Goal: Transaction & Acquisition: Purchase product/service

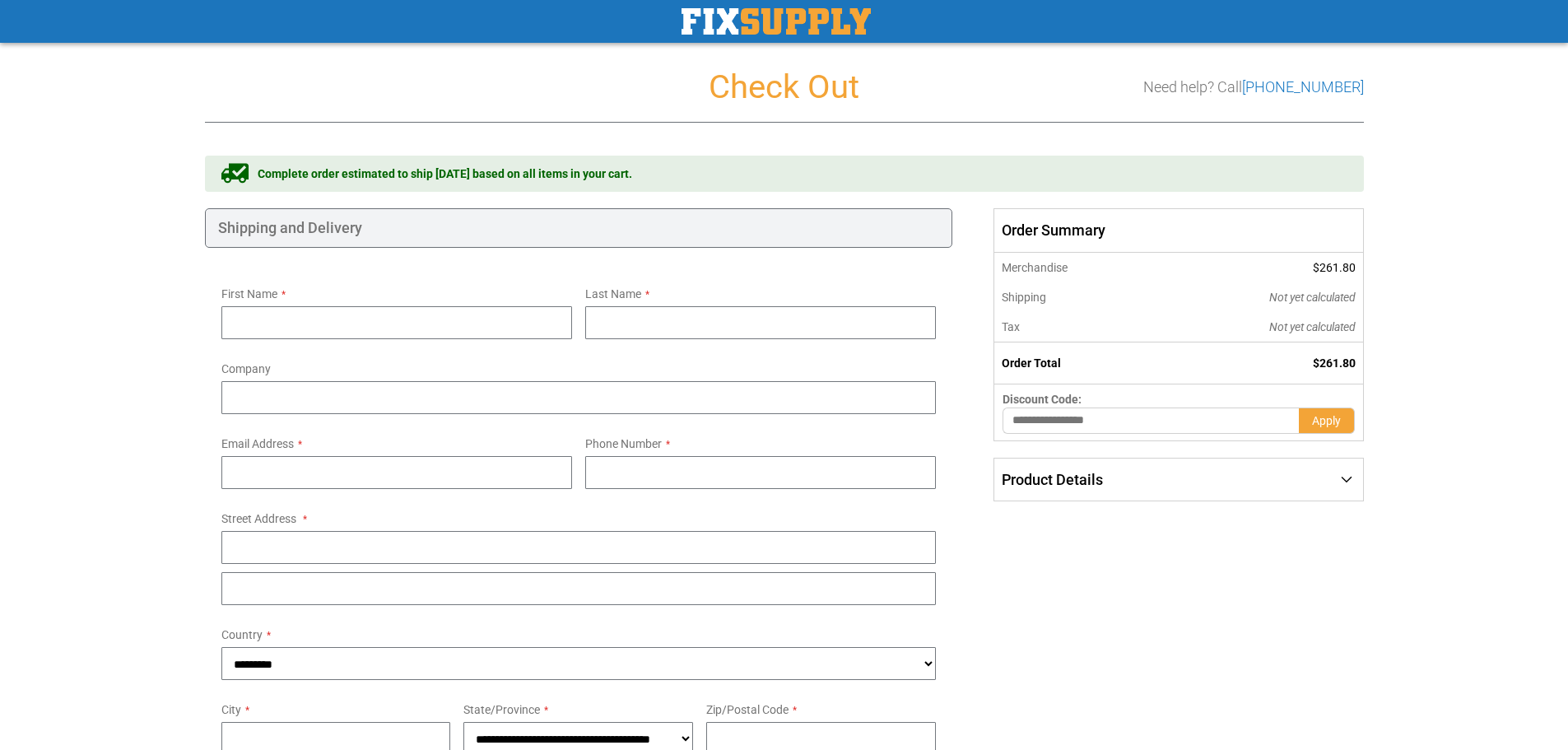
select select "**"
click at [350, 326] on input "First Name" at bounding box center [397, 323] width 351 height 33
click at [336, 324] on input "First Name" at bounding box center [397, 323] width 351 height 33
type input "*****"
type input "*"
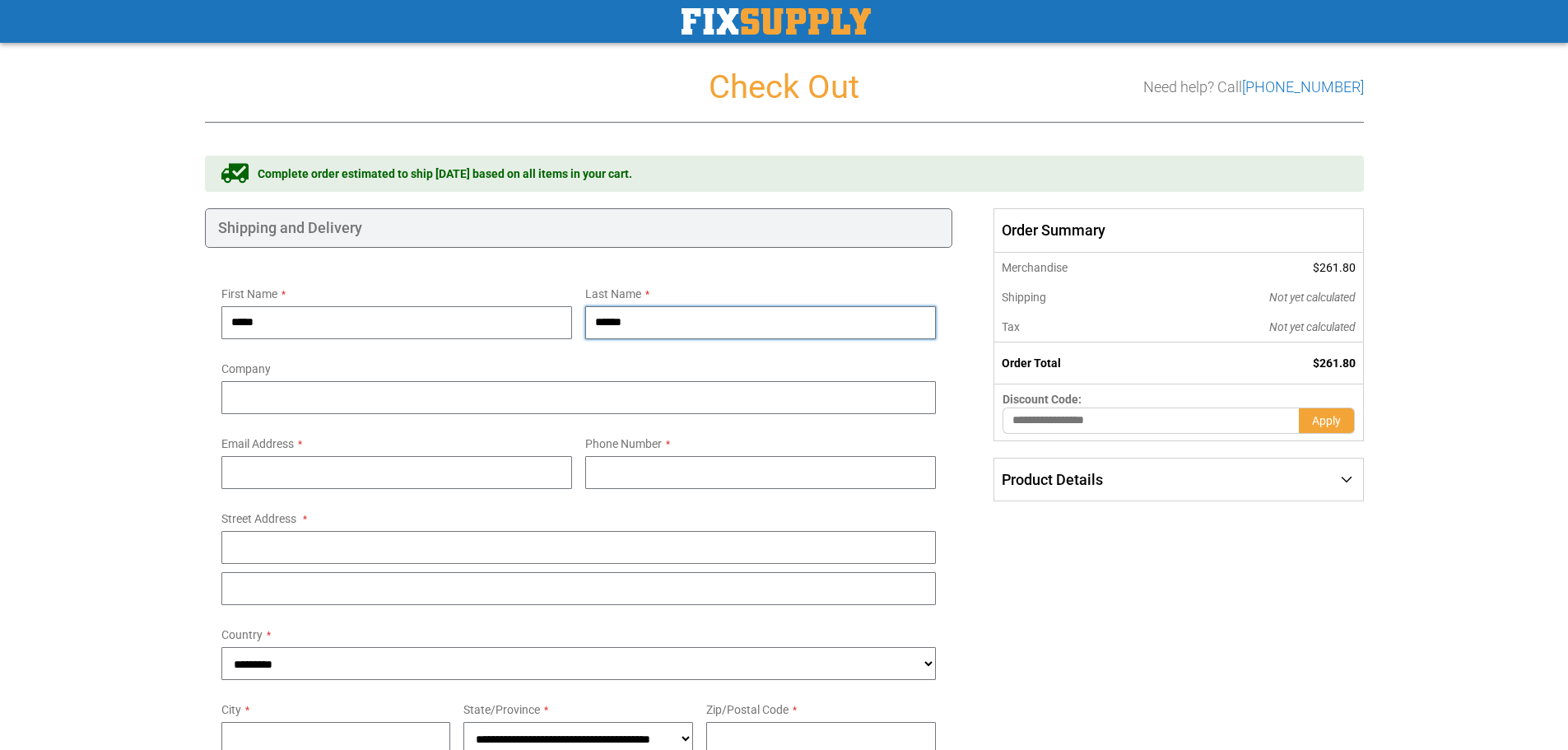
type input "******"
type input "*"
type input "**********"
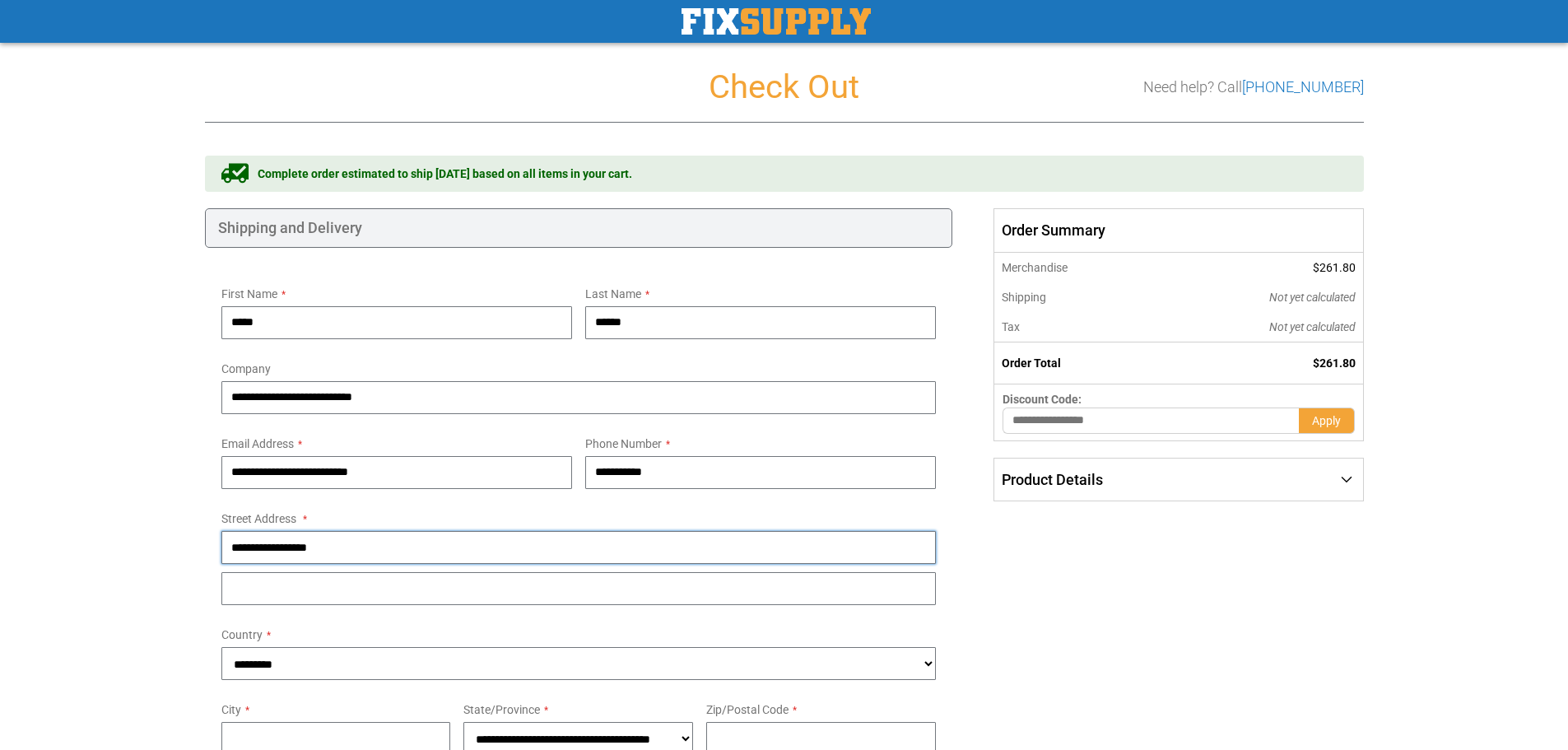
type input "**********"
type input "***"
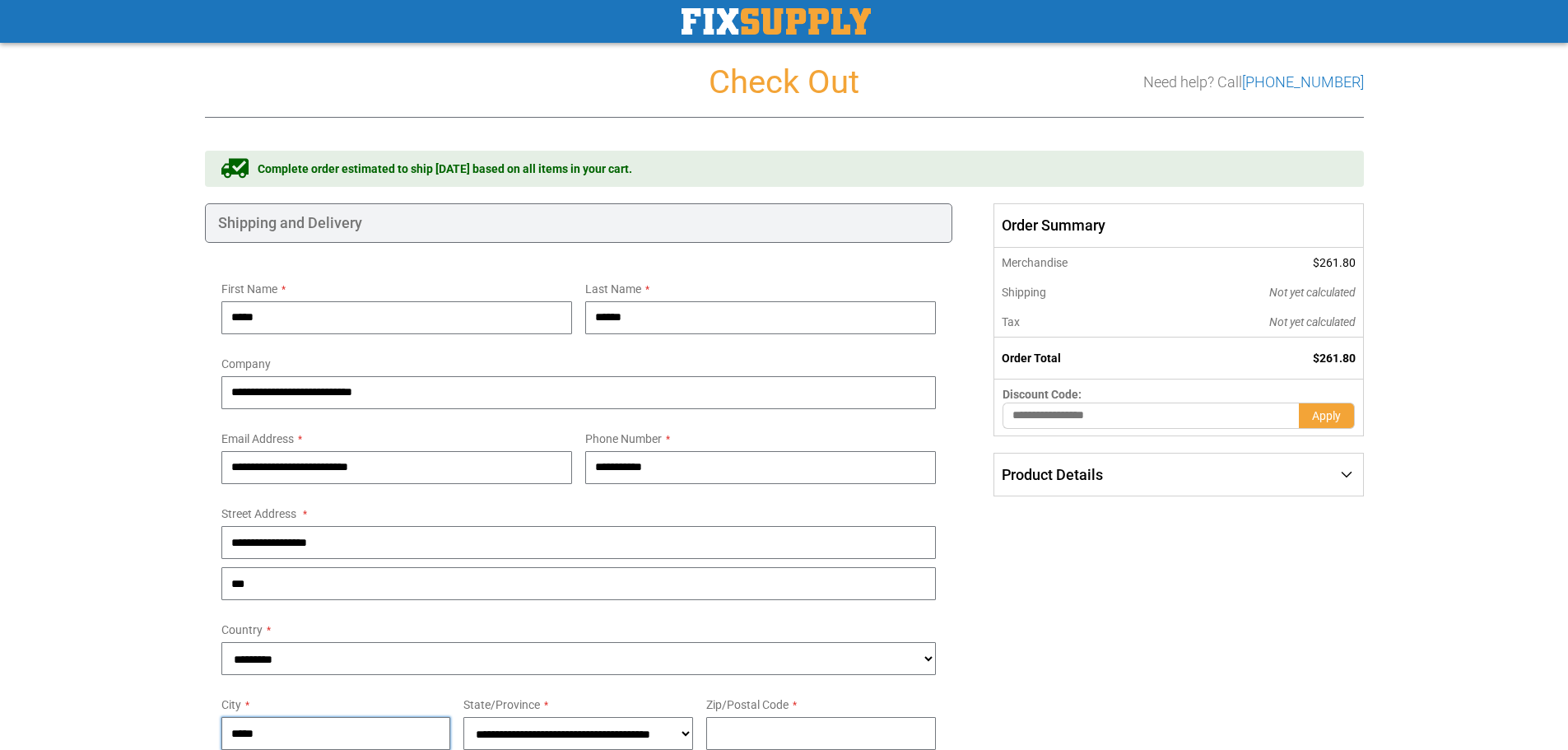
type input "*****"
select select "**"
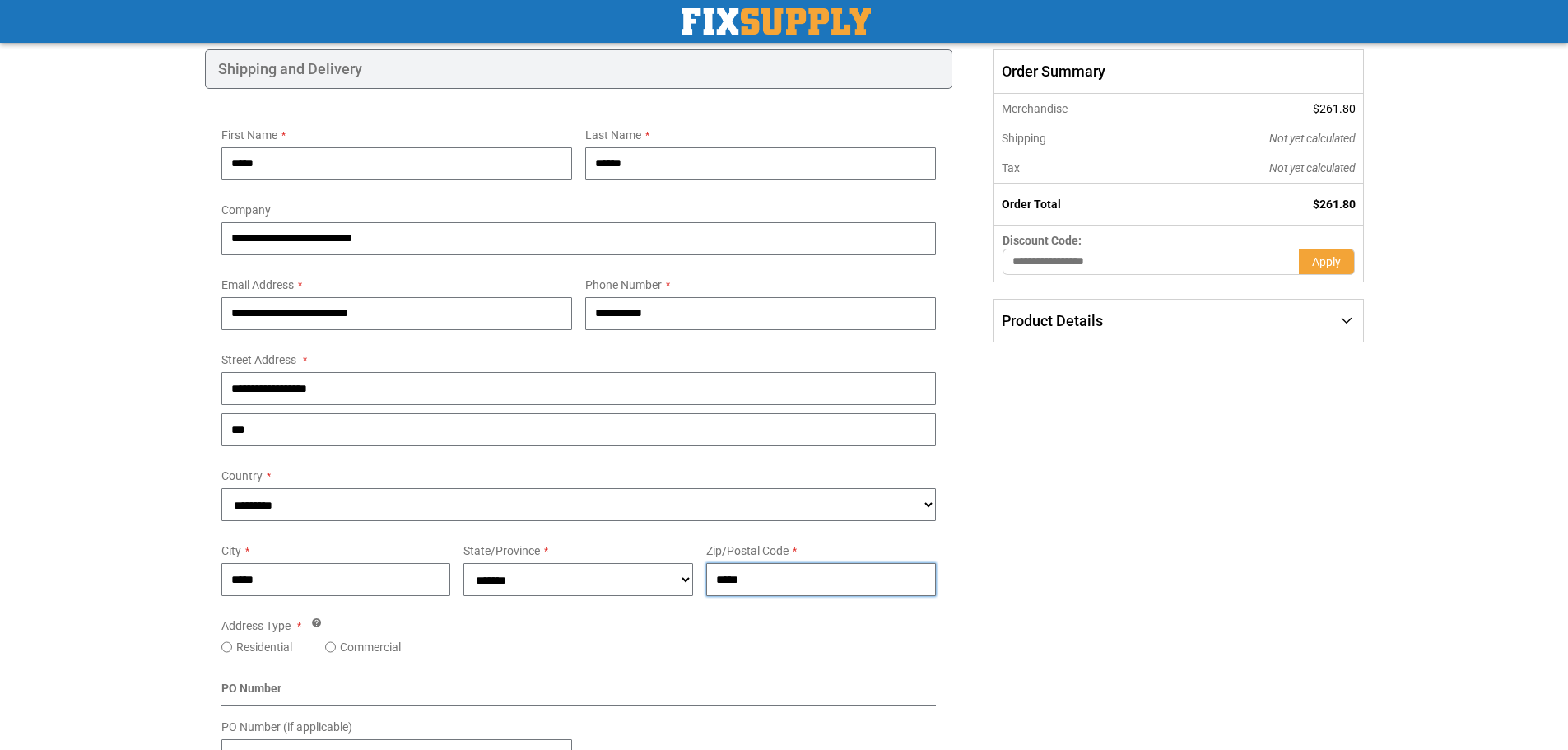
scroll to position [252, 0]
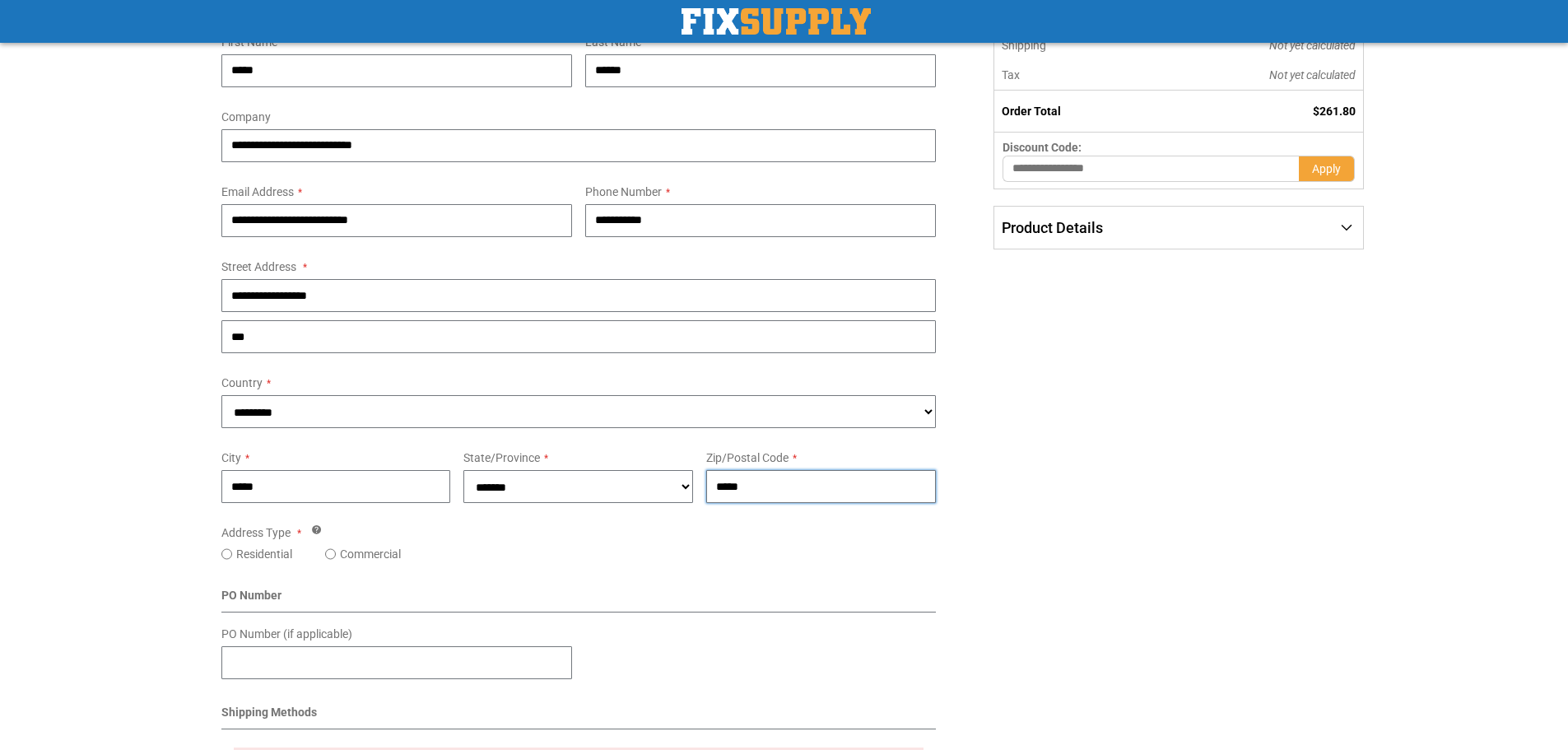
type input "*****"
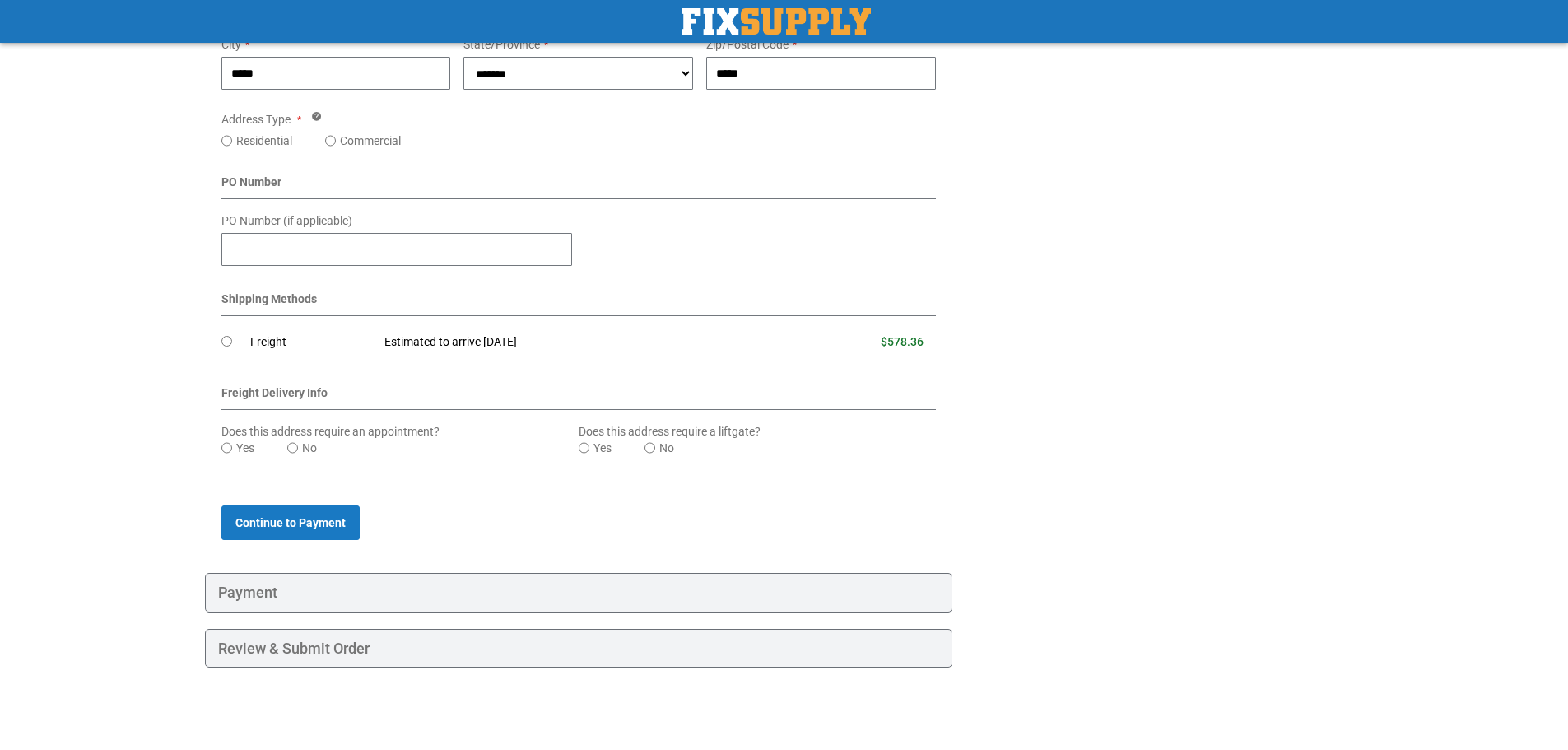
scroll to position [501, 0]
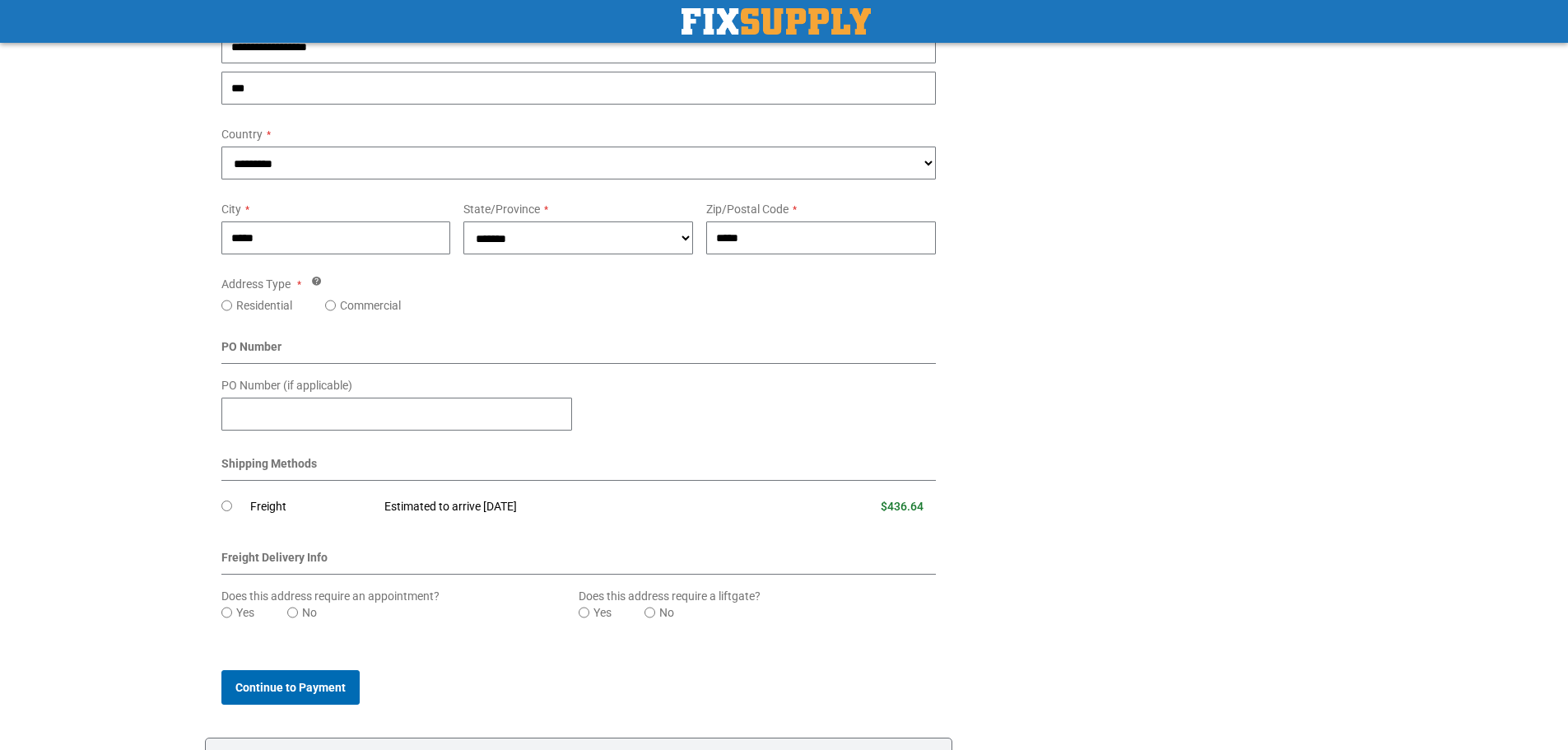
click at [299, 691] on span "Continue to Payment" at bounding box center [291, 687] width 110 height 13
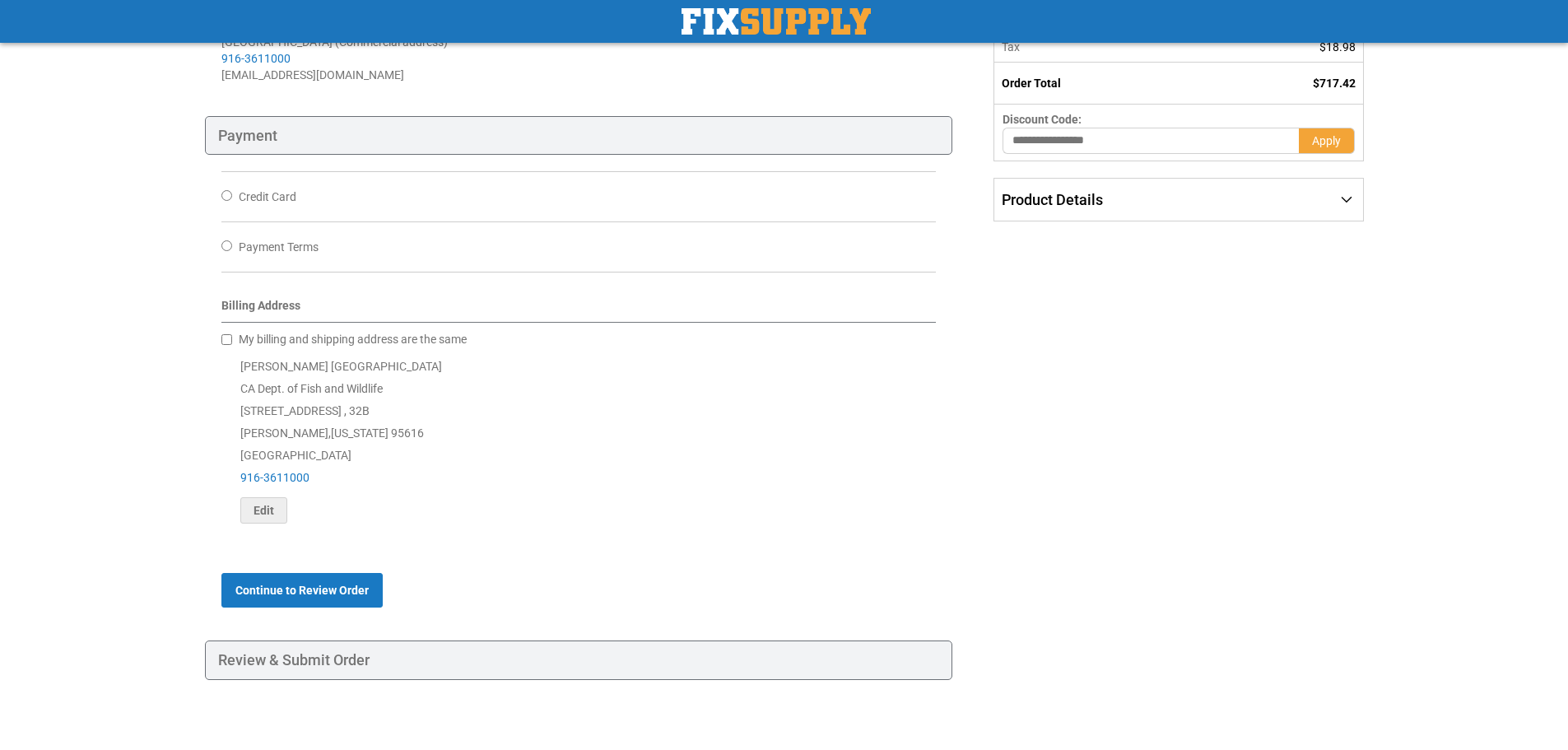
scroll to position [311, 0]
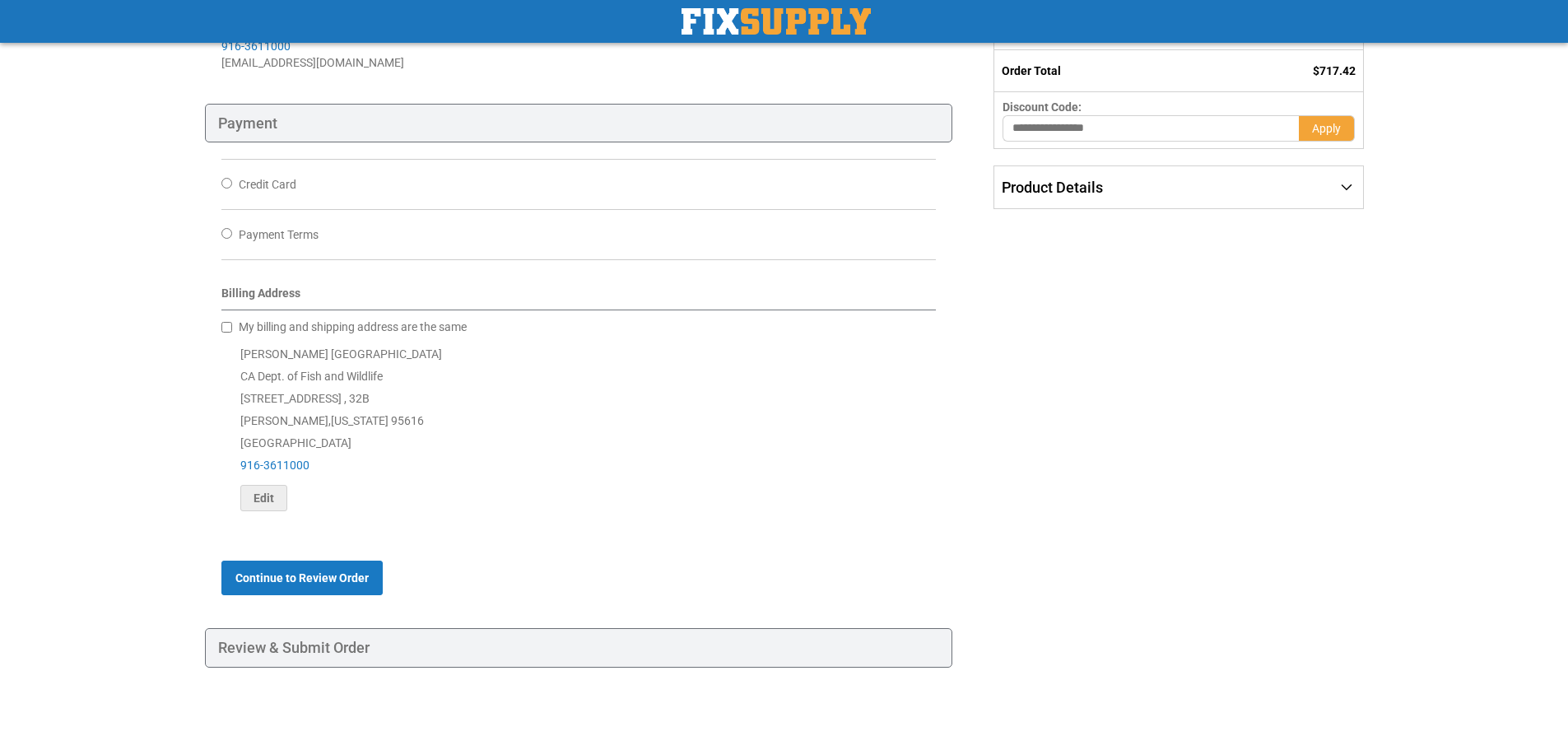
click at [230, 318] on div "My billing and shipping address are the same" at bounding box center [579, 327] width 715 height 17
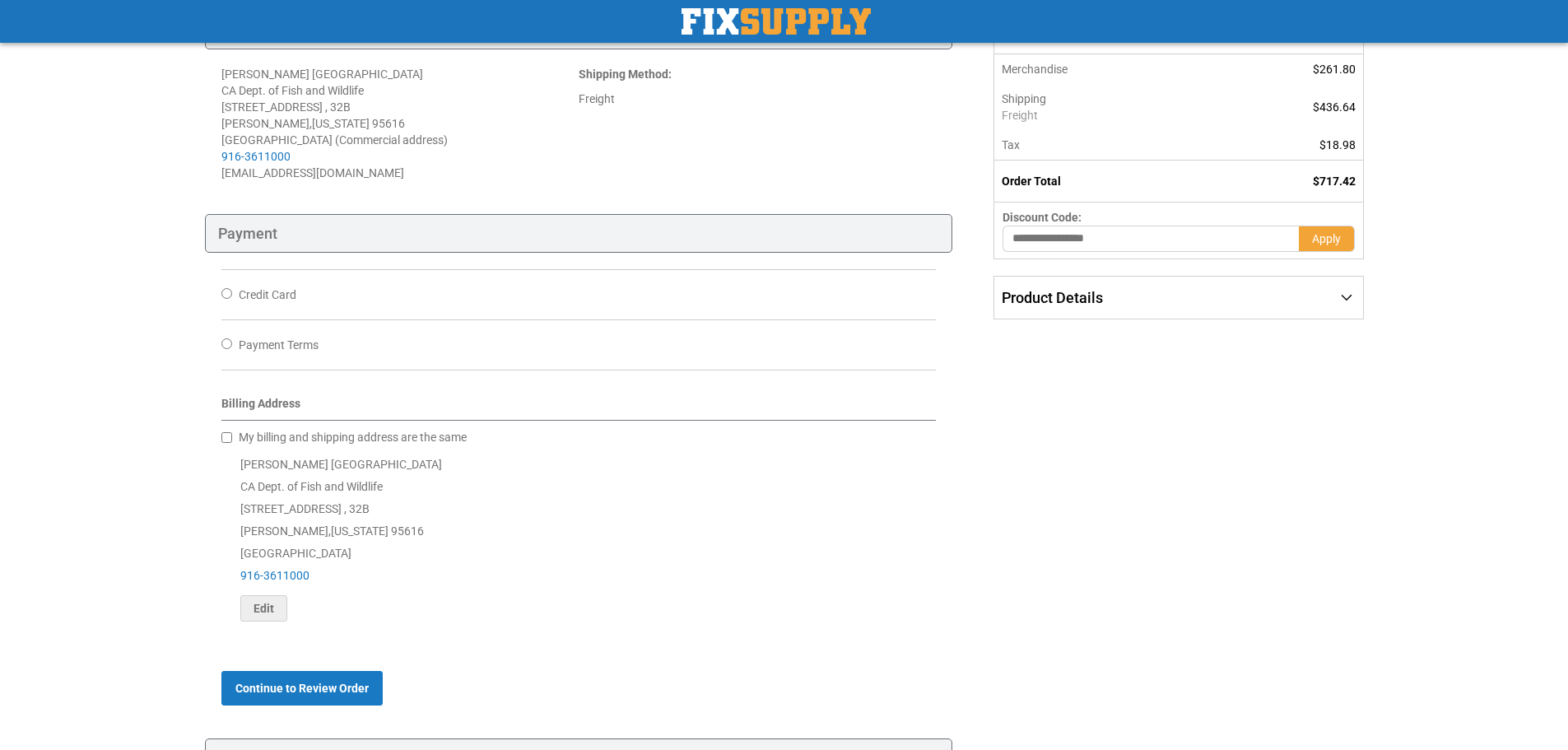
scroll to position [0, 0]
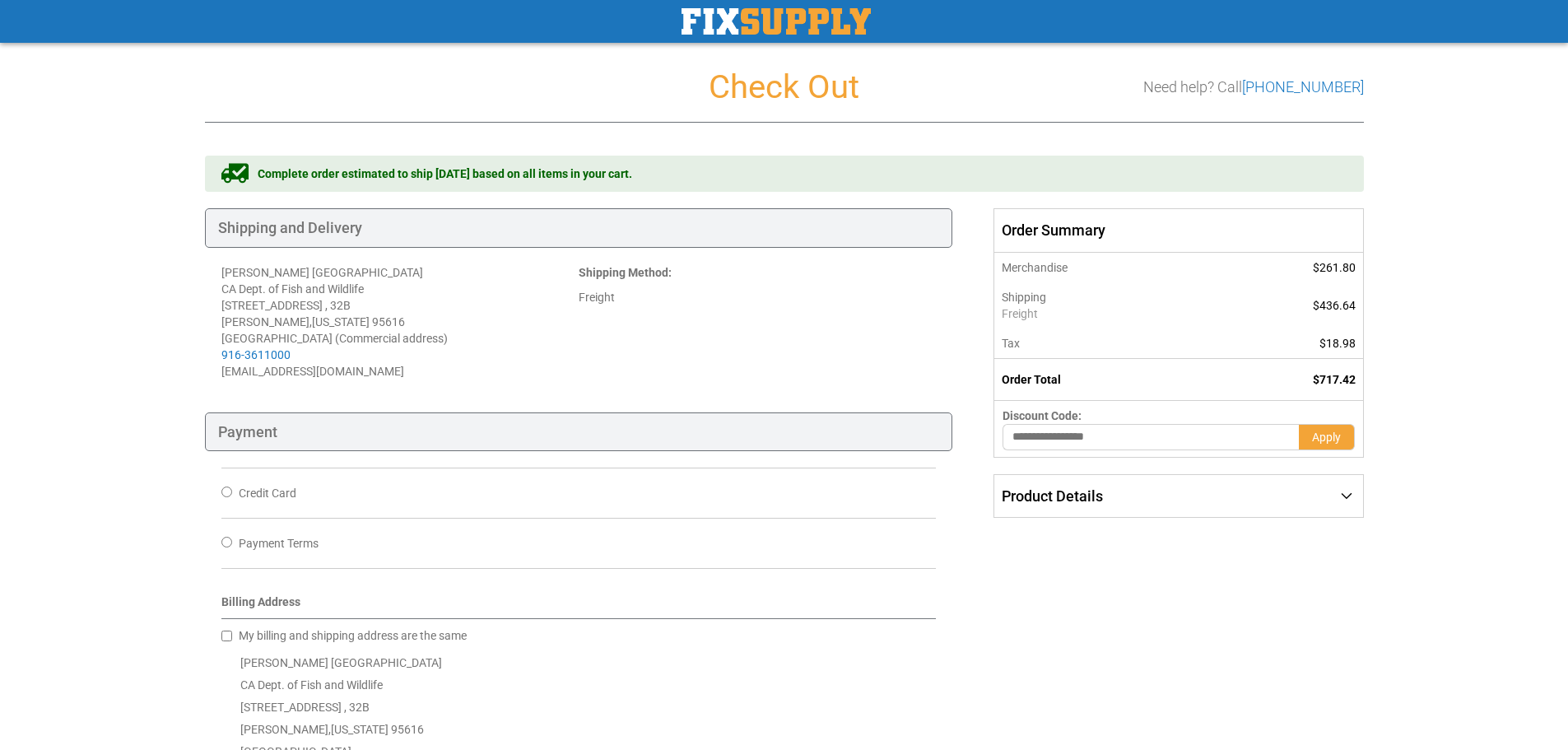
drag, startPoint x: 1350, startPoint y: 401, endPoint x: 1132, endPoint y: 293, distance: 243.3
click at [1120, 293] on div "Toggle Nav Checkout Check Out Need help? Call [PHONE_NUMBER] Shipping Payment R…" at bounding box center [784, 529] width 1568 height 1058
click at [1384, 340] on div "Toggle Nav Checkout Check Out Need help? Call [PHONE_NUMBER] Shipping Payment R…" at bounding box center [784, 529] width 1568 height 1058
drag, startPoint x: 1388, startPoint y: 401, endPoint x: 1424, endPoint y: 403, distance: 36.1
click at [1389, 401] on div "Toggle Nav Checkout Check Out Need help? Call [PHONE_NUMBER] Shipping Payment R…" at bounding box center [784, 529] width 1568 height 1058
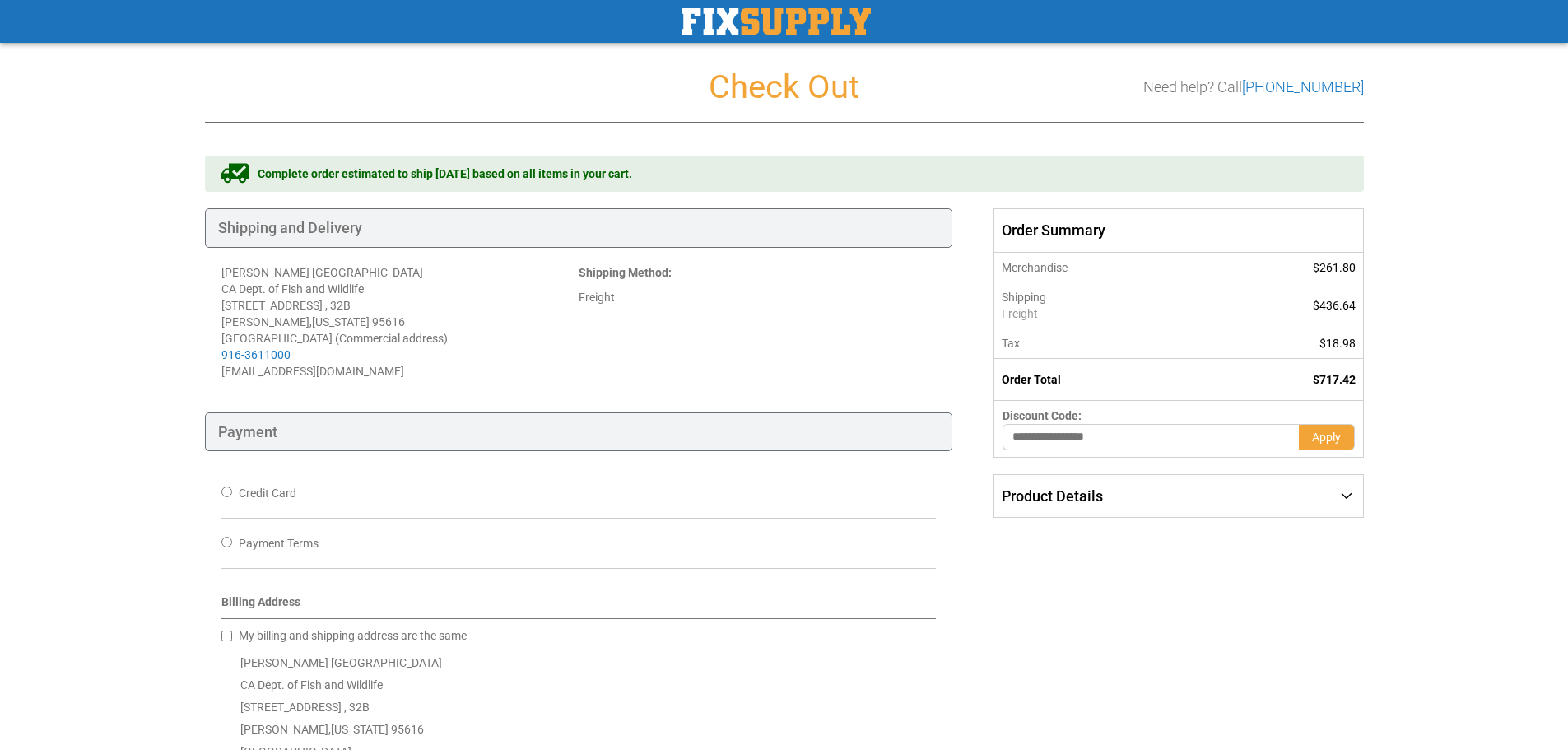
click at [1340, 415] on div "Discount Code:" at bounding box center [1178, 416] width 352 height 17
drag, startPoint x: 1309, startPoint y: 407, endPoint x: 1326, endPoint y: 394, distance: 21.4
click at [1267, 417] on div "Toggle Nav Checkout Check Out Need help? Call [PHONE_NUMBER] Shipping Payment R…" at bounding box center [784, 529] width 1568 height 1058
click at [1380, 415] on div "Toggle Nav Checkout Check Out Need help? Call [PHONE_NUMBER] Shipping Payment R…" at bounding box center [784, 529] width 1568 height 1058
click at [1389, 387] on div "Toggle Nav Checkout Check Out Need help? Call [PHONE_NUMBER] Shipping Payment R…" at bounding box center [784, 529] width 1568 height 1058
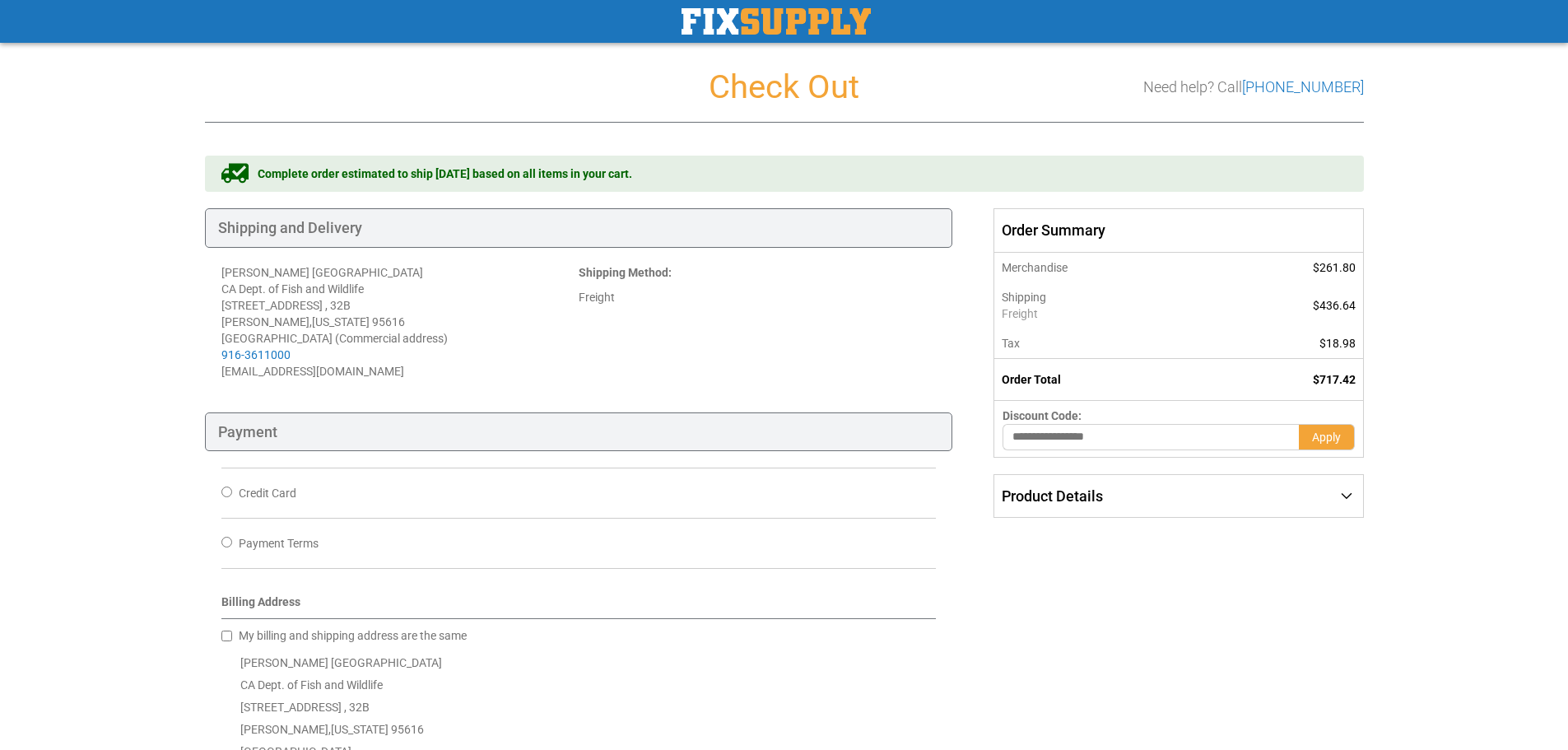
drag, startPoint x: 1322, startPoint y: 408, endPoint x: 1103, endPoint y: 379, distance: 220.9
click at [1098, 379] on main "Checkout Check Out Need help? Call [PHONE_NUMBER] Shipping Payment Review & Sub…" at bounding box center [784, 551] width 1185 height 1016
drag, startPoint x: 1406, startPoint y: 379, endPoint x: 1419, endPoint y: 362, distance: 21.4
click at [1406, 378] on div "Toggle Nav Checkout Check Out Need help? Call [PHONE_NUMBER] Shipping Payment R…" at bounding box center [784, 529] width 1568 height 1058
click at [1337, 545] on div "Shipping Payment Review & Submit Order Complete order estimated to ship [DATE] …" at bounding box center [784, 583] width 1159 height 854
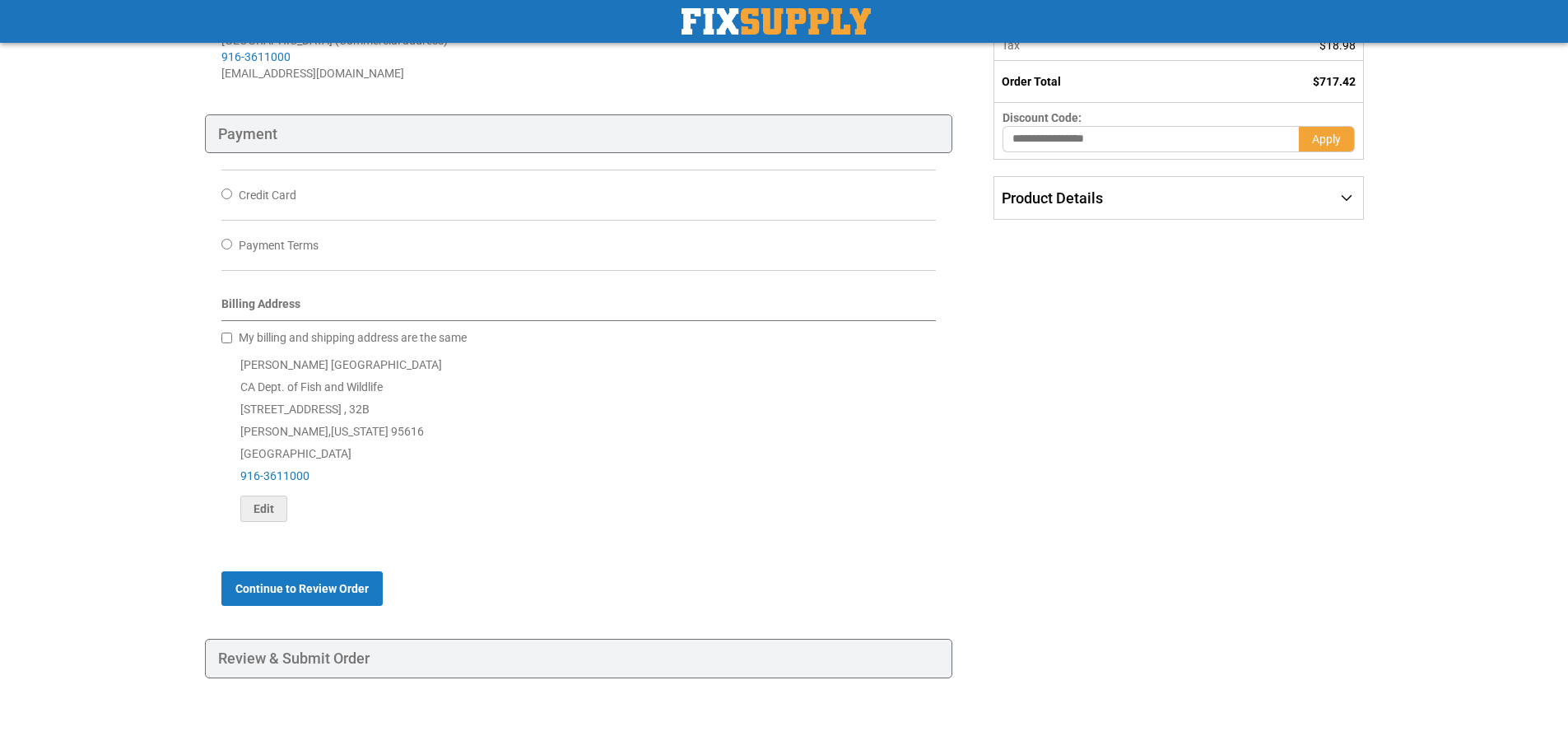
scroll to position [311, 0]
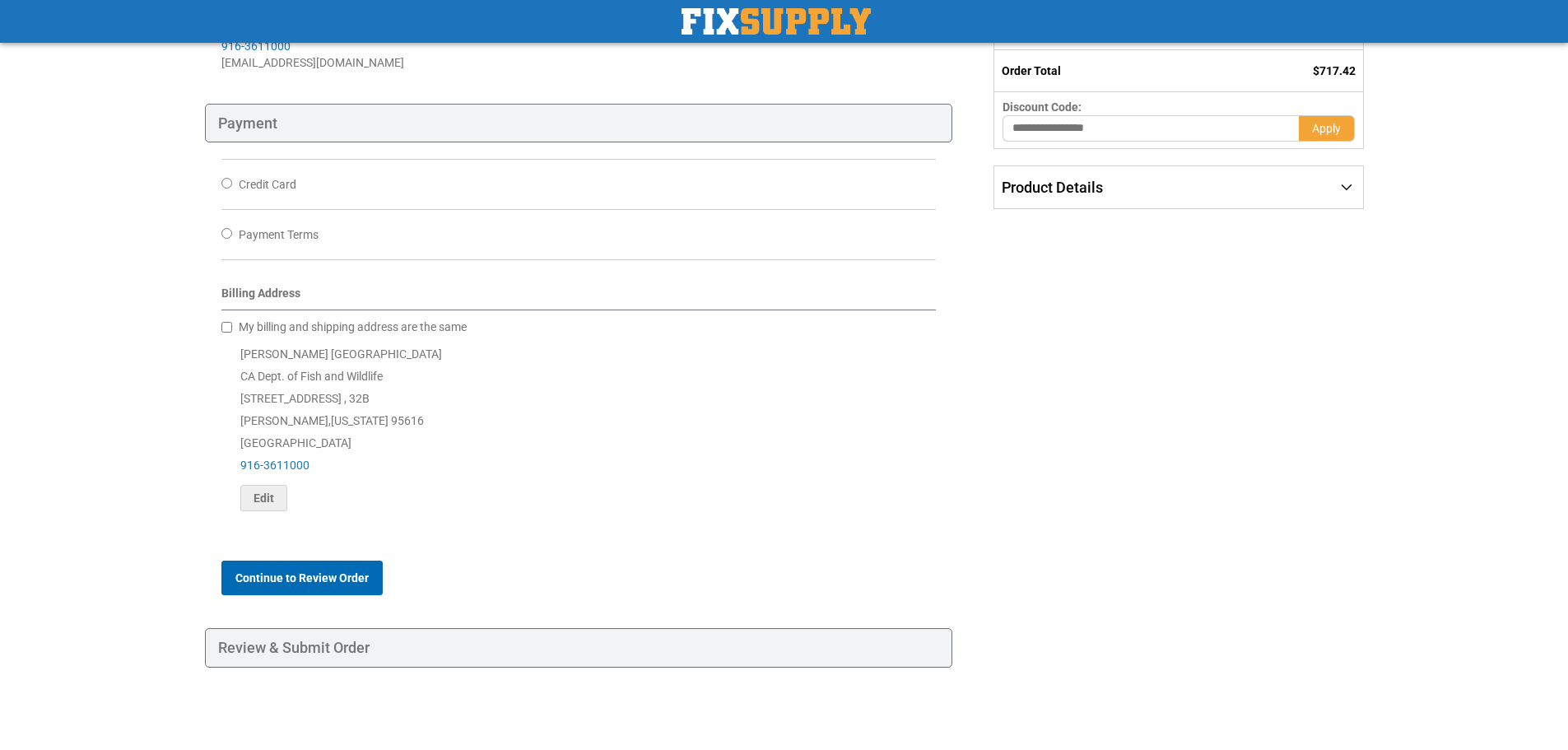
click at [293, 590] on button "Continue to Review Order" at bounding box center [302, 578] width 161 height 35
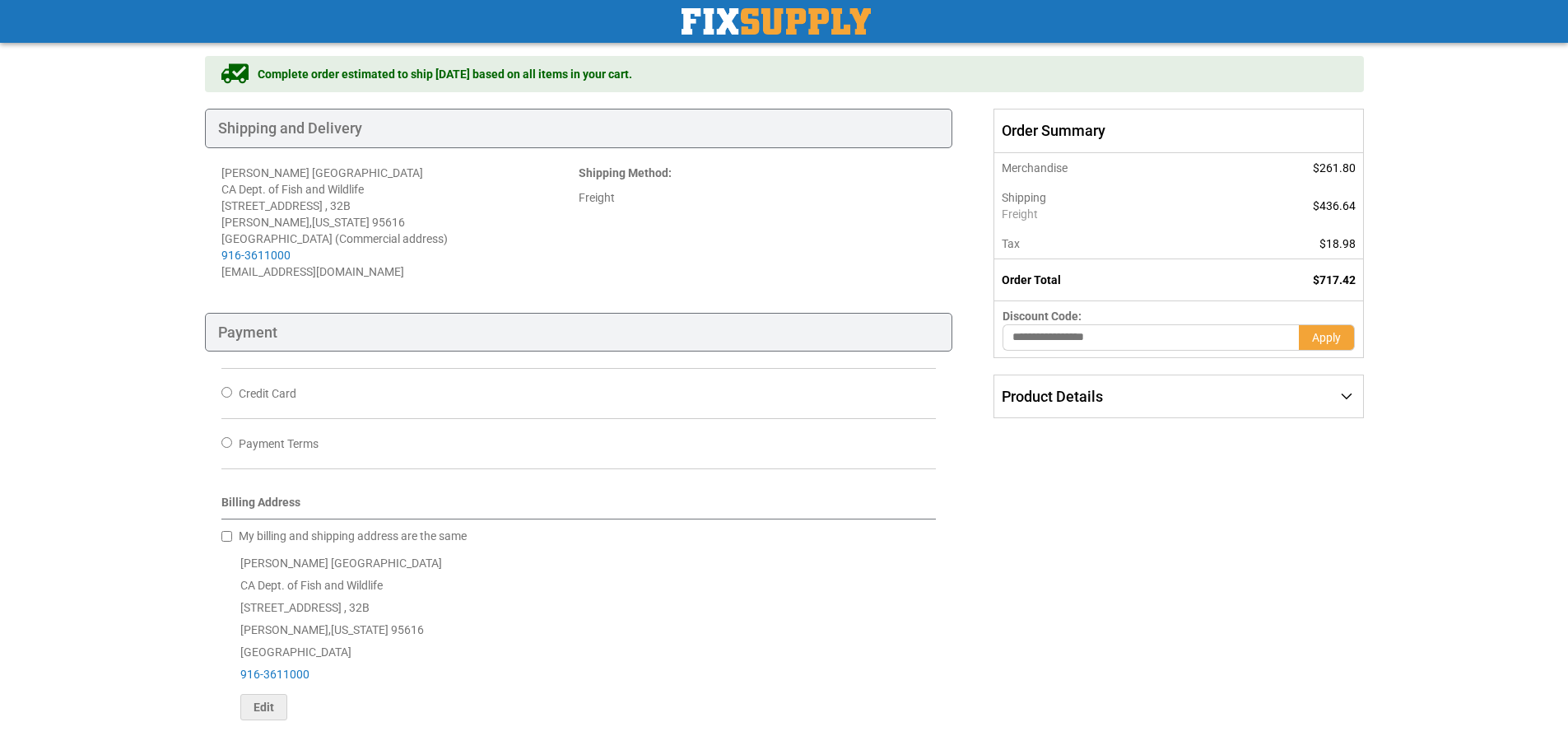
scroll to position [0, 0]
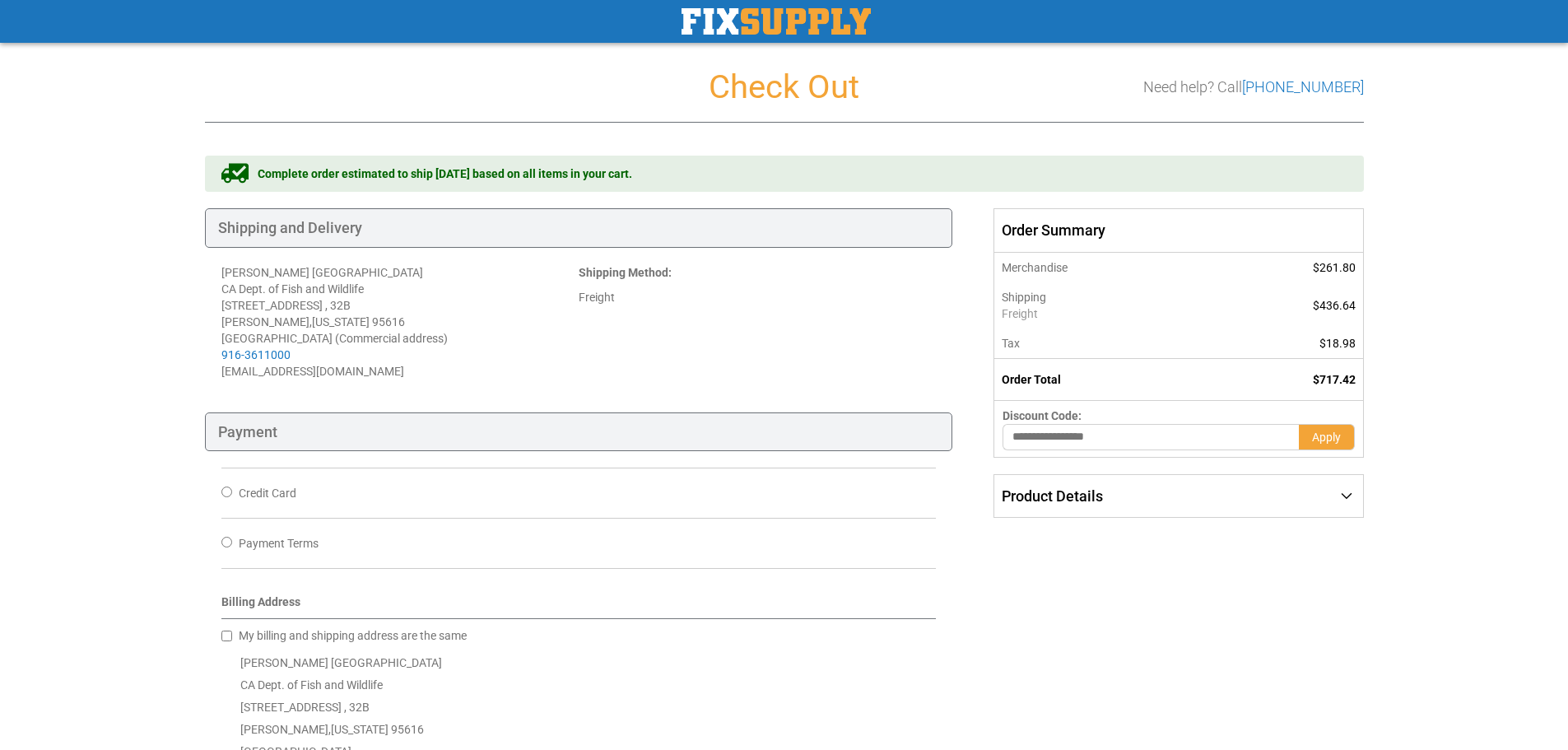
drag, startPoint x: 1182, startPoint y: 379, endPoint x: 1349, endPoint y: 615, distance: 289.1
click at [1349, 615] on div "Shipping Payment Review & Submit Order No payment method selected Complete orde…" at bounding box center [784, 583] width 1159 height 854
drag, startPoint x: 1344, startPoint y: 395, endPoint x: 1142, endPoint y: 334, distance: 211.0
click at [1142, 334] on main "Checkout Check Out Need help? Call [PHONE_NUMBER] Shipping Payment Review & Sub…" at bounding box center [784, 551] width 1185 height 1016
click at [1351, 387] on td "$717.42" at bounding box center [1286, 379] width 154 height 42
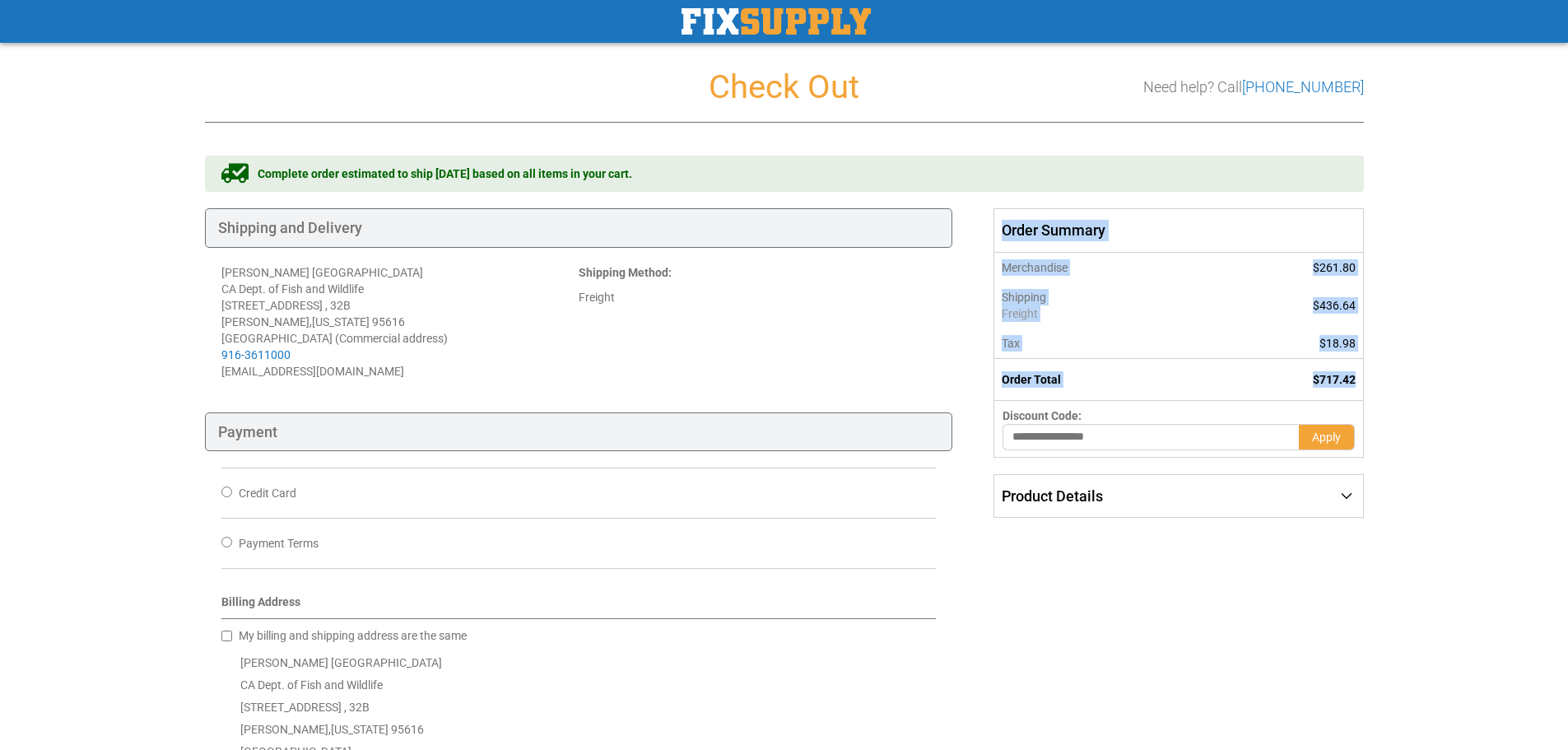
drag, startPoint x: 1362, startPoint y: 381, endPoint x: 996, endPoint y: 236, distance: 393.7
click at [996, 236] on div "Order Summary Order Summary Merchandise $261.80 Shipping Freight $436.64 Tax $1…" at bounding box center [1179, 363] width 370 height 309
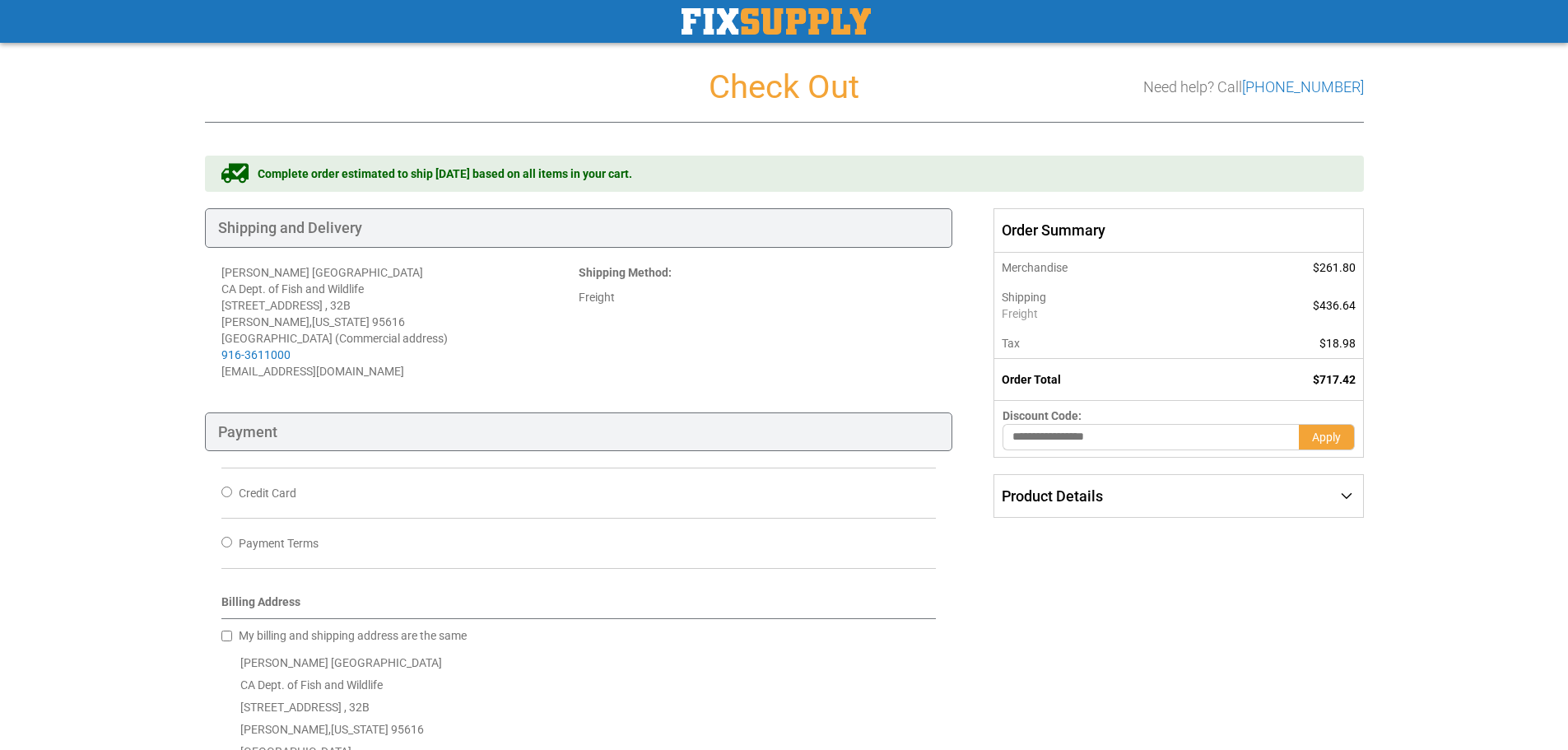
click at [789, 95] on h1 "Check Out" at bounding box center [784, 87] width 1159 height 36
click at [721, 24] on img "store logo" at bounding box center [777, 21] width 190 height 27
